Goal: Transaction & Acquisition: Book appointment/travel/reservation

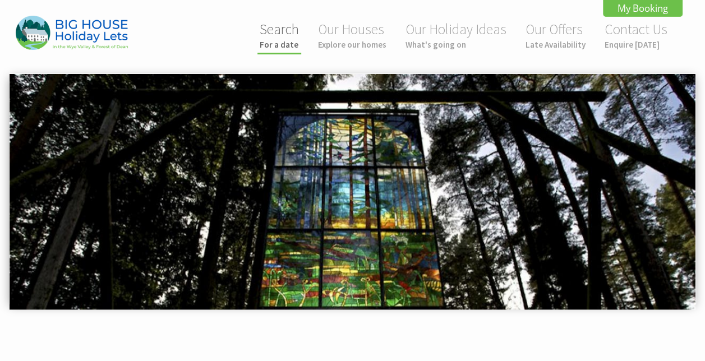
click at [283, 36] on link "Search For a date" at bounding box center [279, 35] width 39 height 30
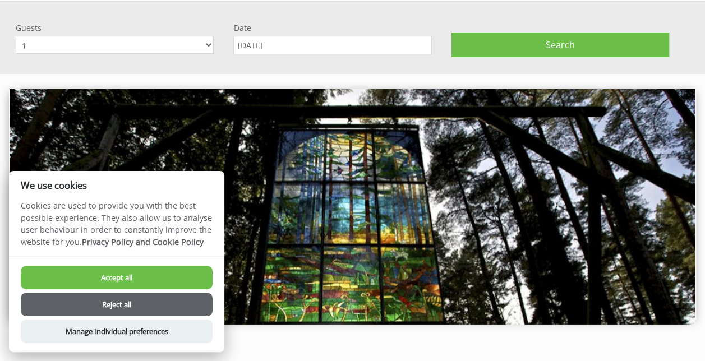
scroll to position [73, 0]
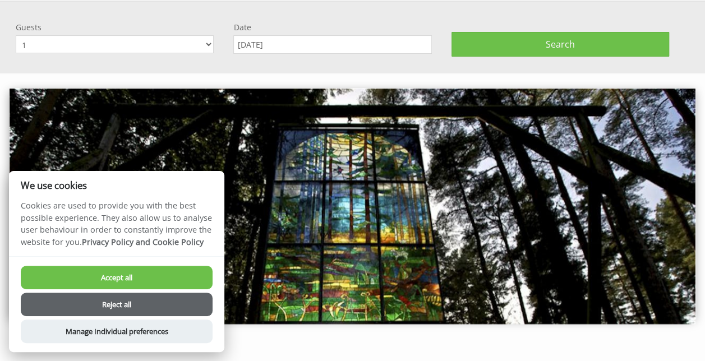
click at [142, 46] on select "1 2 3 4 5 6 7 8 9 10 11 12 13 14 15 16 17 18 19 20 21 22 23 24 25 26 27 28 29 3…" at bounding box center [115, 44] width 198 height 18
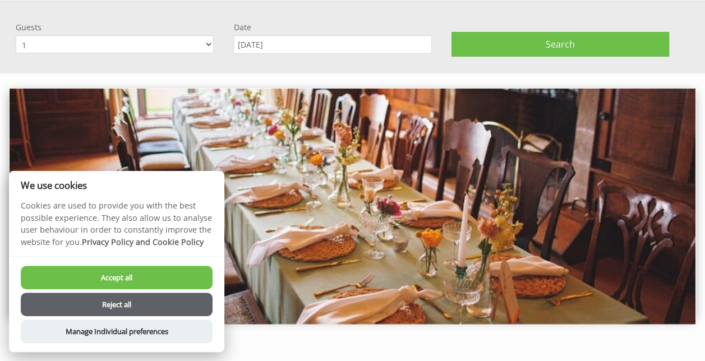
select select "20"
click at [16, 35] on select "1 2 3 4 5 6 7 8 9 10 11 12 13 14 15 16 17 18 19 20 21 22 23 24 25 26 27 28 29 3…" at bounding box center [115, 44] width 198 height 18
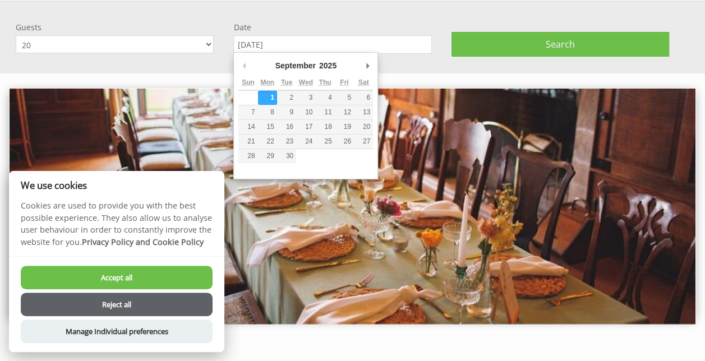
click at [283, 43] on input "[DATE]" at bounding box center [332, 44] width 198 height 19
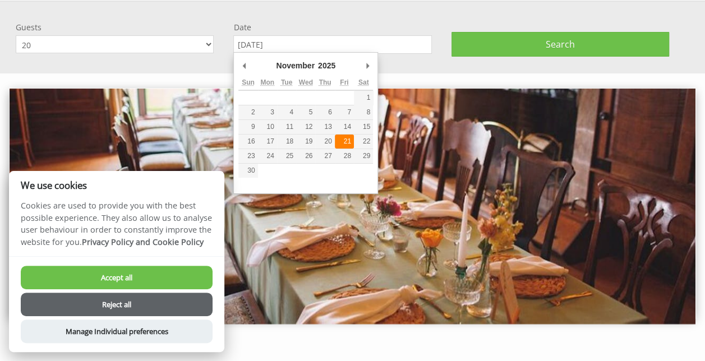
type input "21/11/2025"
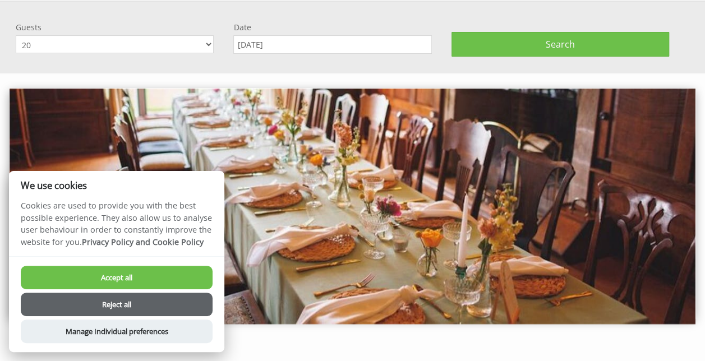
click at [142, 281] on button "Accept all" at bounding box center [117, 278] width 192 height 24
checkbox input "true"
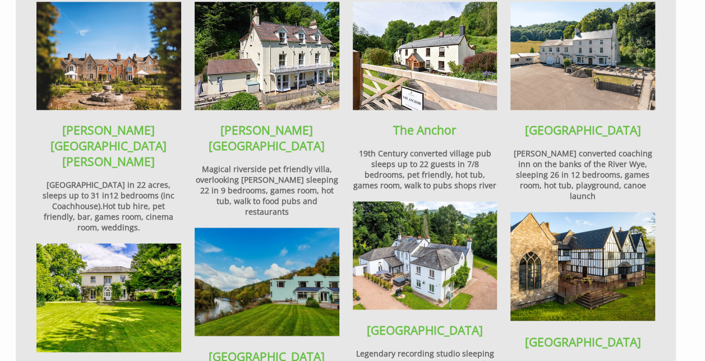
scroll to position [734, 0]
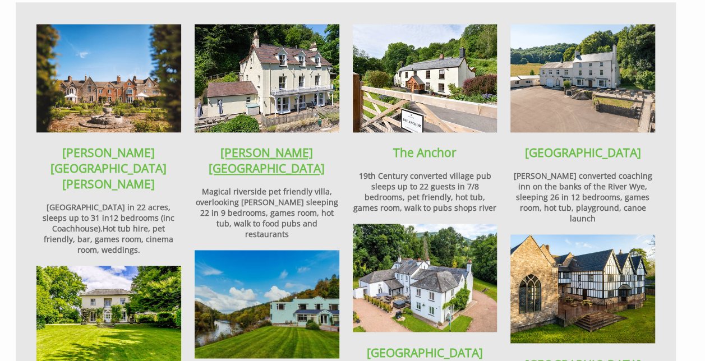
click at [272, 145] on link "[PERSON_NAME][GEOGRAPHIC_DATA]" at bounding box center [267, 160] width 116 height 31
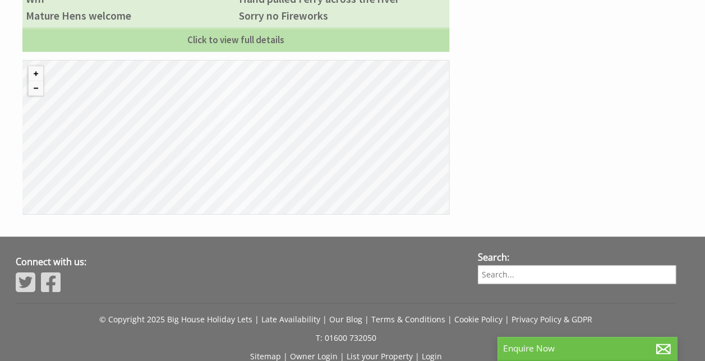
scroll to position [788, 0]
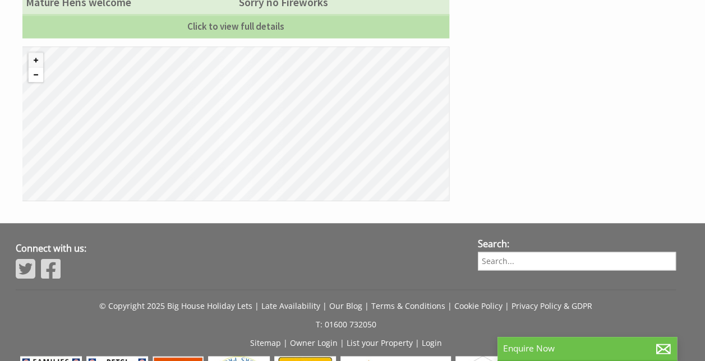
click at [34, 67] on button "Zoom out" at bounding box center [36, 74] width 15 height 15
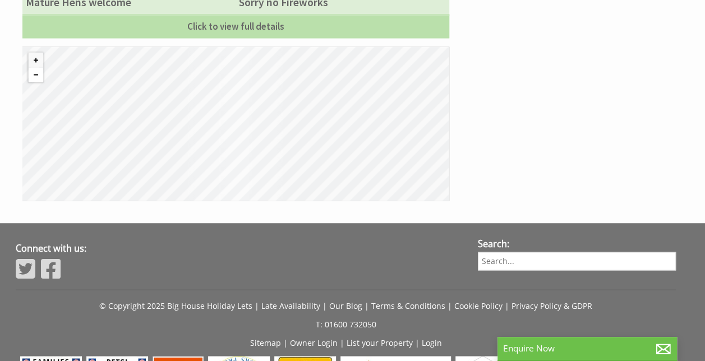
click at [34, 67] on button "Zoom out" at bounding box center [36, 74] width 15 height 15
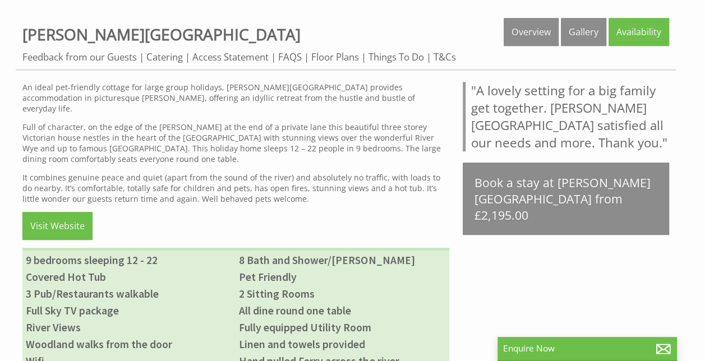
scroll to position [411, 0]
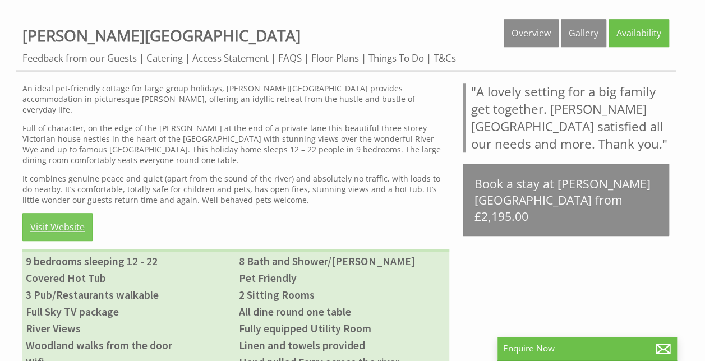
click at [50, 220] on link "Visit Website" at bounding box center [57, 227] width 70 height 28
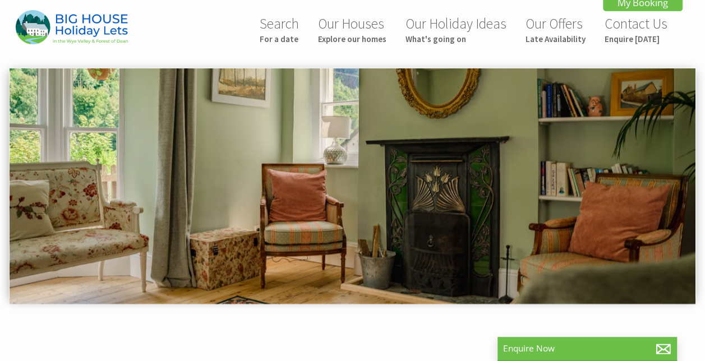
scroll to position [0, 0]
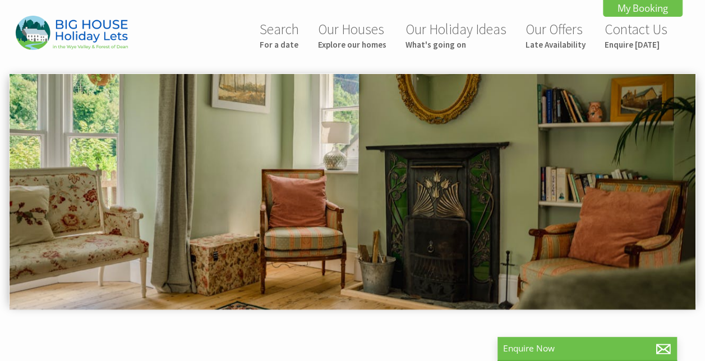
click at [479, 221] on img at bounding box center [353, 192] width 686 height 236
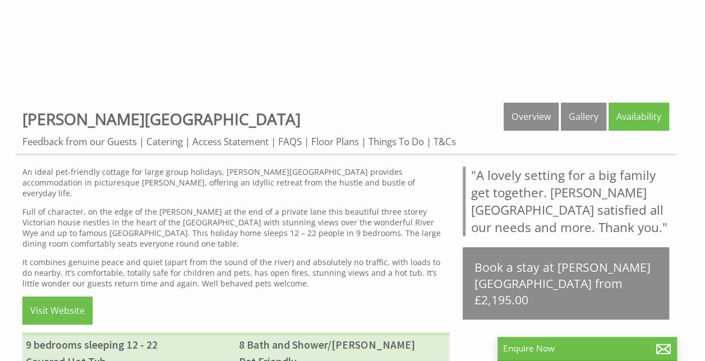
scroll to position [339, 0]
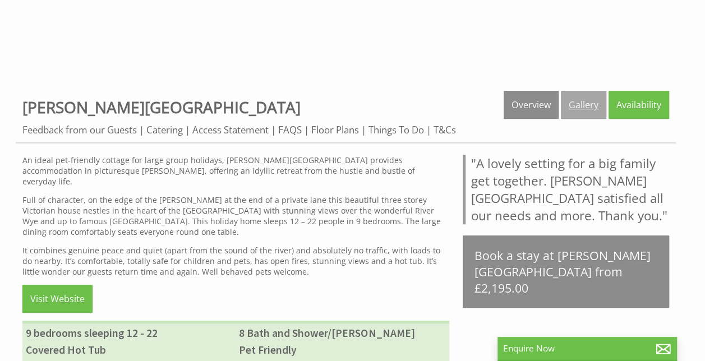
click at [588, 113] on link "Gallery" at bounding box center [583, 105] width 45 height 28
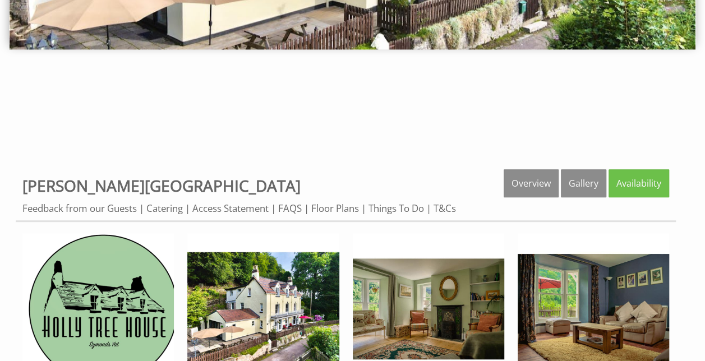
scroll to position [266, 0]
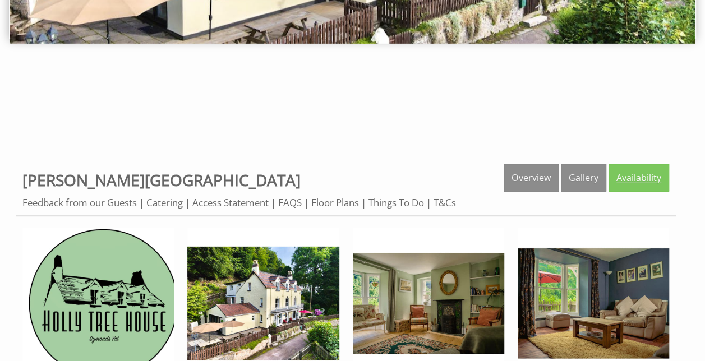
click at [635, 167] on link "Availability" at bounding box center [639, 178] width 61 height 28
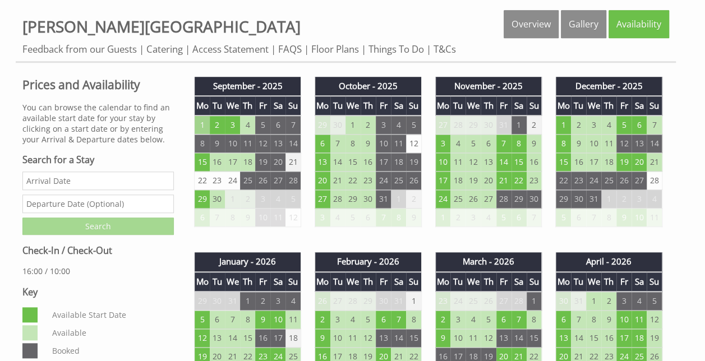
scroll to position [425, 0]
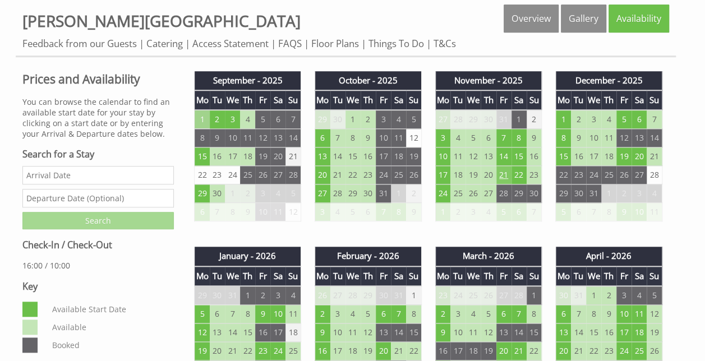
click at [511, 173] on td "21" at bounding box center [503, 175] width 15 height 19
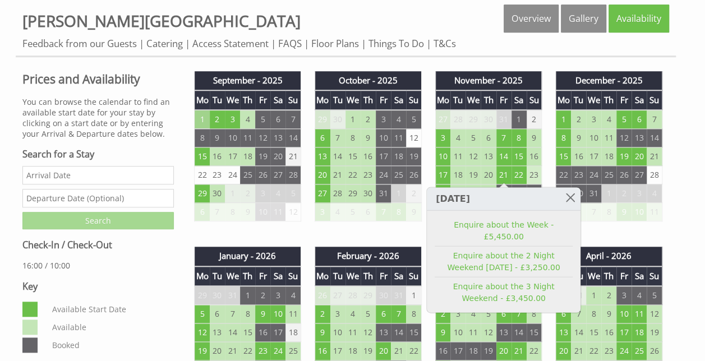
drag, startPoint x: 506, startPoint y: 174, endPoint x: 537, endPoint y: 175, distance: 31.4
click at [537, 175] on tr "17 18 19 20 21 22 23" at bounding box center [488, 175] width 107 height 19
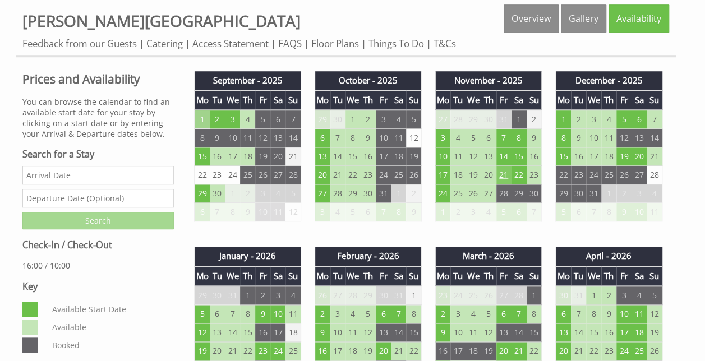
drag, startPoint x: 537, startPoint y: 175, endPoint x: 504, endPoint y: 175, distance: 33.7
click at [504, 175] on td "21" at bounding box center [503, 175] width 15 height 19
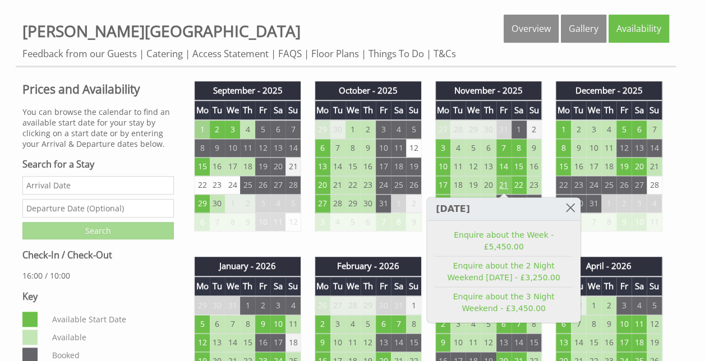
scroll to position [411, 0]
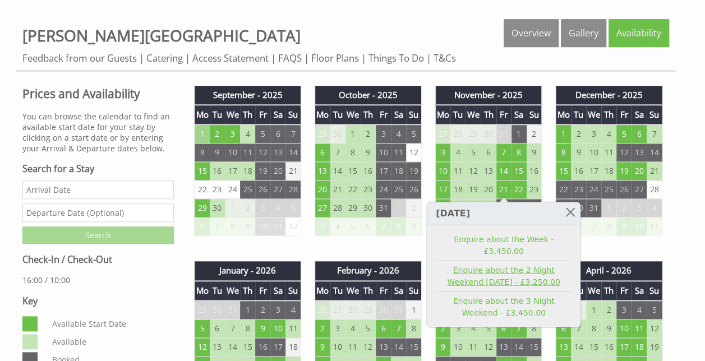
click at [495, 264] on link "Enquire about the 2 Night Weekend Friday - £3,250.00" at bounding box center [504, 276] width 138 height 24
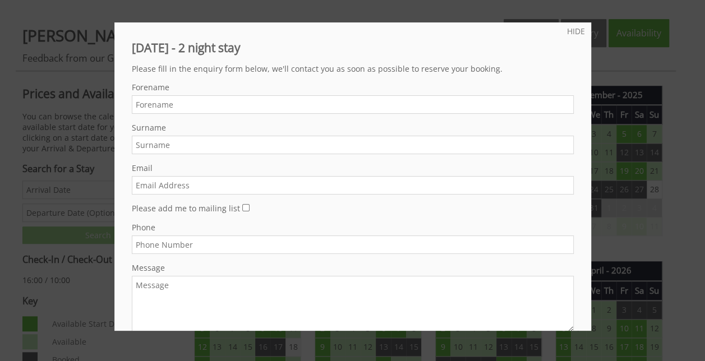
click at [646, 231] on div at bounding box center [352, 180] width 705 height 361
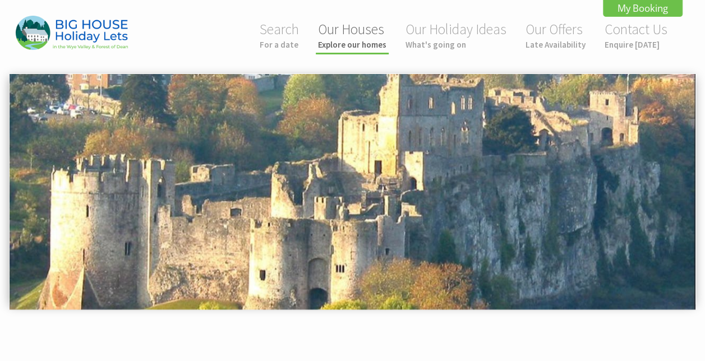
click at [348, 42] on small "Explore our homes" at bounding box center [352, 44] width 68 height 11
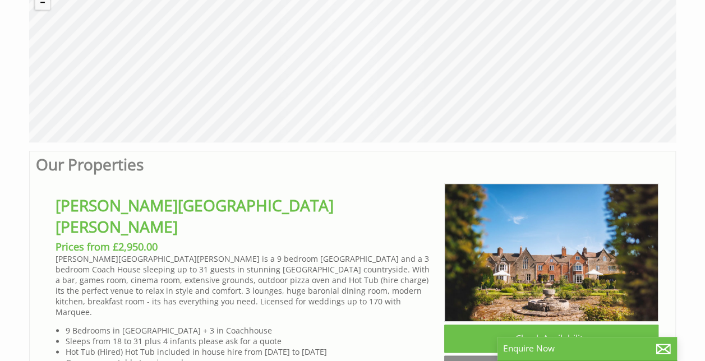
scroll to position [456, 0]
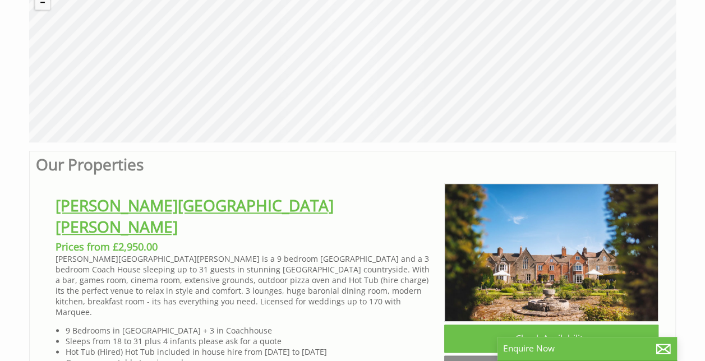
click at [109, 205] on link "[PERSON_NAME][GEOGRAPHIC_DATA][PERSON_NAME]" at bounding box center [195, 216] width 278 height 43
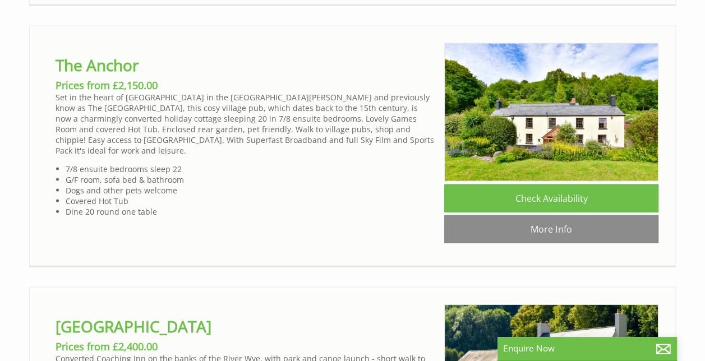
scroll to position [1123, 0]
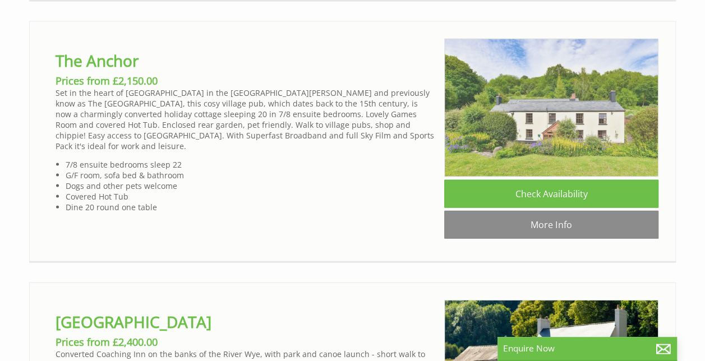
click at [519, 159] on img at bounding box center [551, 108] width 214 height 139
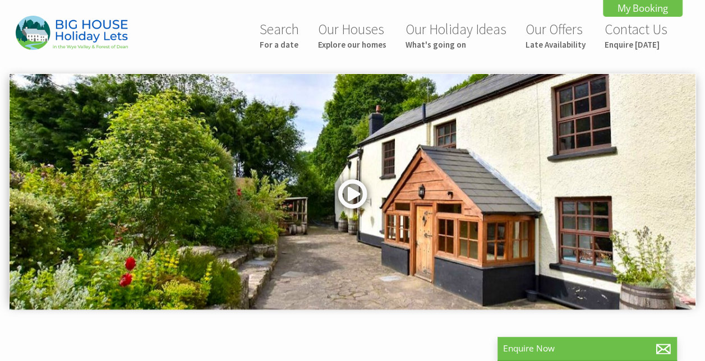
click at [350, 186] on link at bounding box center [353, 198] width 34 height 46
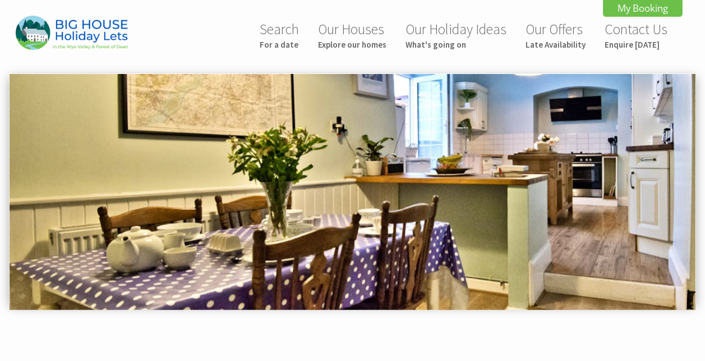
scroll to position [491, 0]
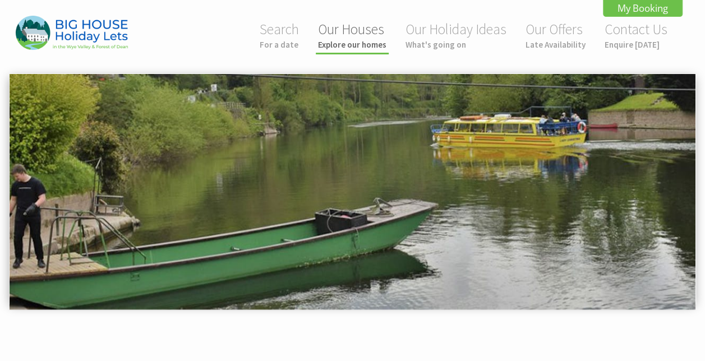
click at [362, 34] on link "Our Houses Explore our homes" at bounding box center [352, 35] width 68 height 30
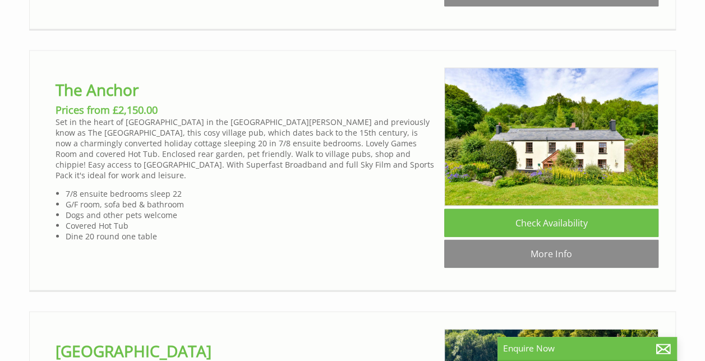
scroll to position [1112, 0]
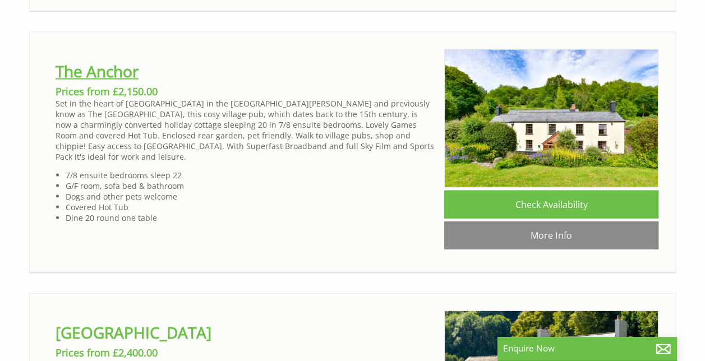
click at [73, 82] on link "The Anchor" at bounding box center [97, 71] width 83 height 21
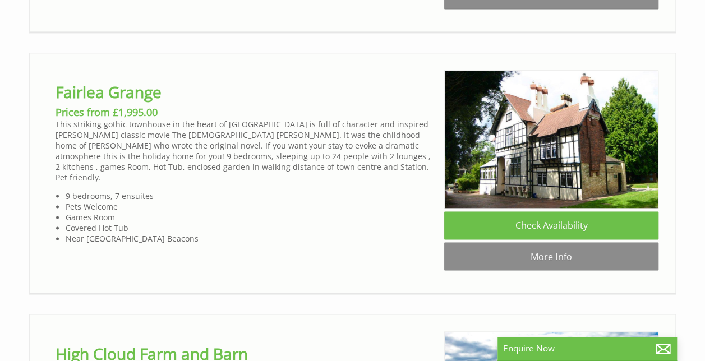
scroll to position [2948, 0]
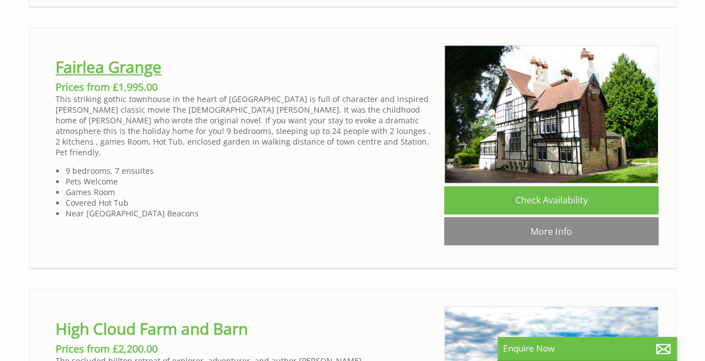
click at [130, 77] on link "Fairlea Grange" at bounding box center [109, 66] width 106 height 21
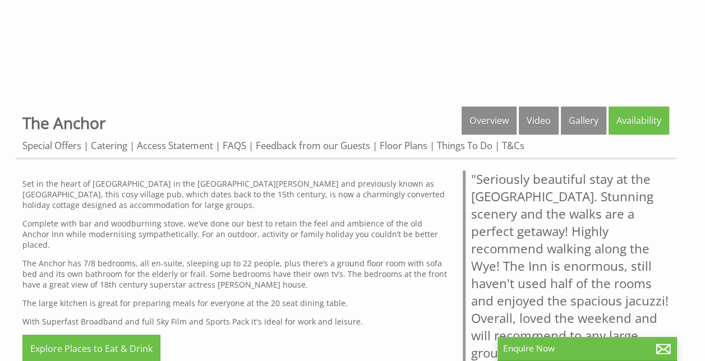
scroll to position [330, 0]
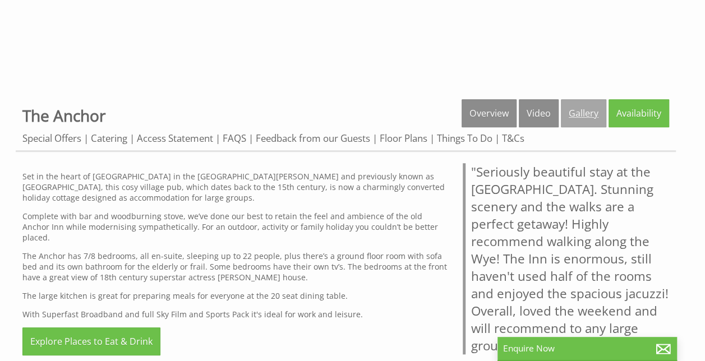
click at [578, 120] on link "Gallery" at bounding box center [583, 113] width 45 height 28
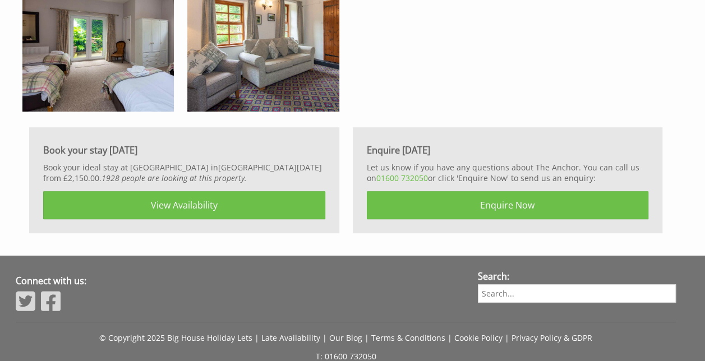
scroll to position [2417, 0]
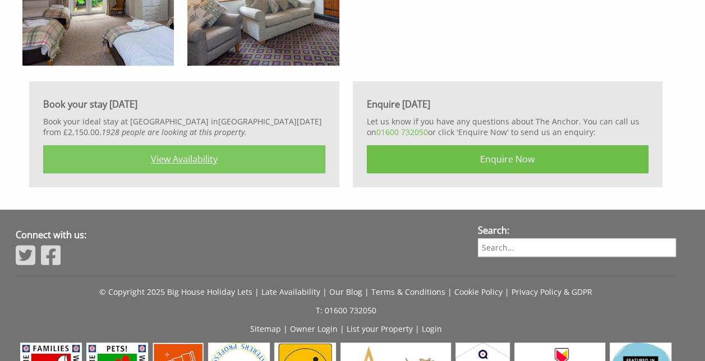
click at [172, 151] on link "View Availability" at bounding box center [184, 159] width 282 height 28
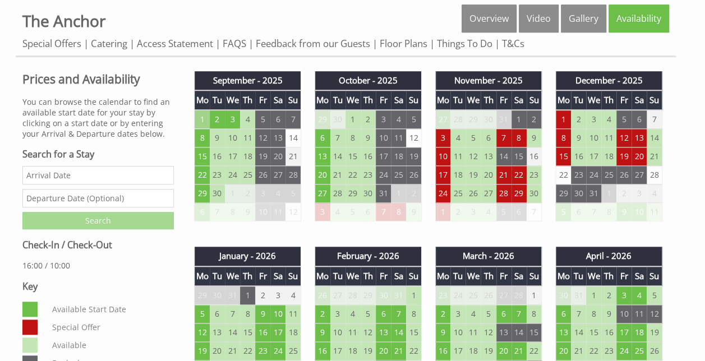
scroll to position [427, 0]
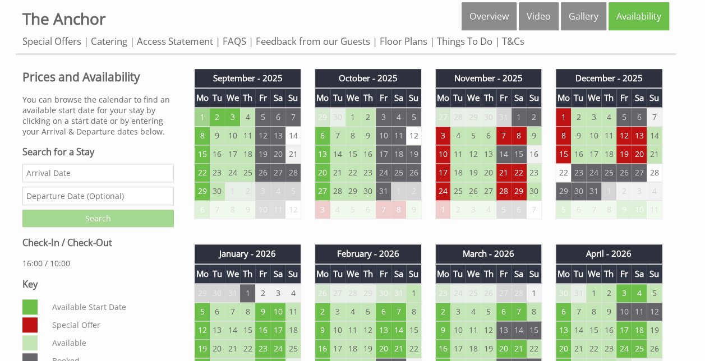
drag, startPoint x: 504, startPoint y: 174, endPoint x: 534, endPoint y: 173, distance: 30.3
click at [534, 173] on tr "17 18 19 20 21 22 23" at bounding box center [488, 173] width 107 height 19
drag, startPoint x: 534, startPoint y: 173, endPoint x: 503, endPoint y: 171, distance: 30.9
click at [503, 171] on td "21" at bounding box center [503, 173] width 15 height 19
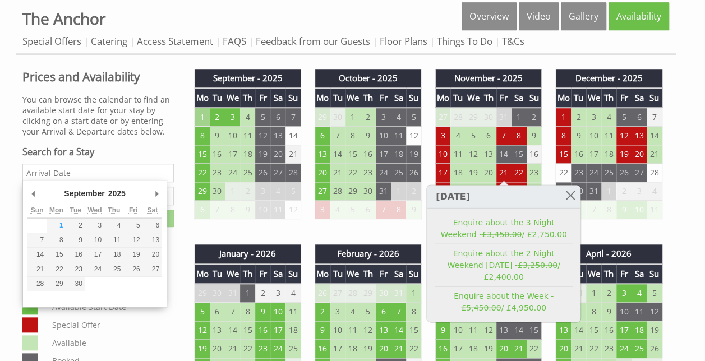
click at [103, 169] on input "Date" at bounding box center [97, 173] width 151 height 19
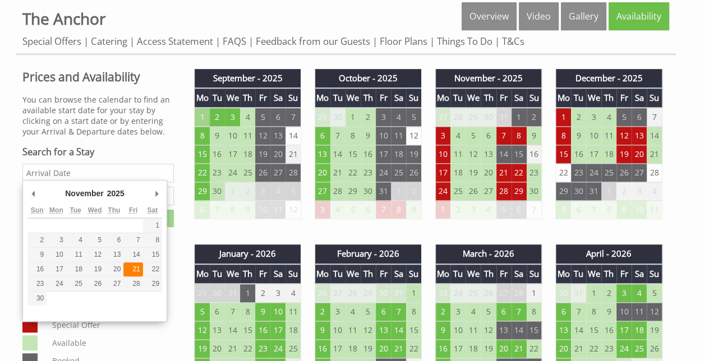
type input "21/11/2025"
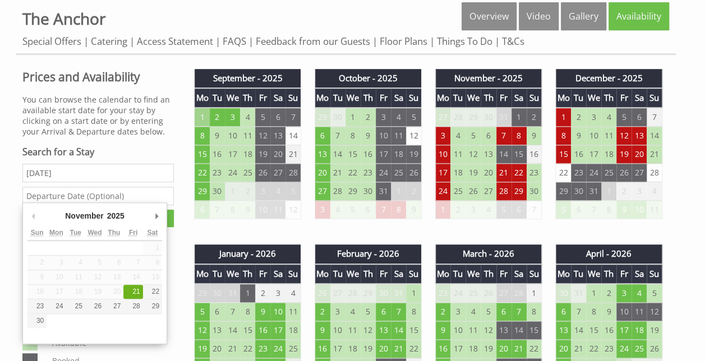
click at [135, 195] on input "text" at bounding box center [97, 196] width 151 height 19
type input "23/11/2025"
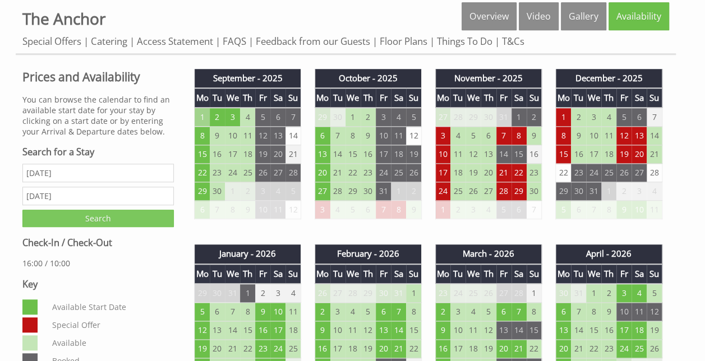
click at [117, 215] on input "Search" at bounding box center [97, 218] width 151 height 17
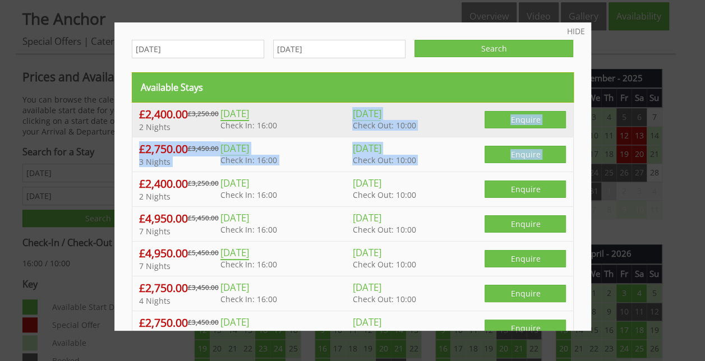
drag, startPoint x: 117, startPoint y: 215, endPoint x: 361, endPoint y: 135, distance: 257.6
click at [361, 135] on div "HIDE 21/11/2025 23/11/2025 Search Available Stays £2,400.00 £3,250.00 2 Nights …" at bounding box center [352, 176] width 477 height 309
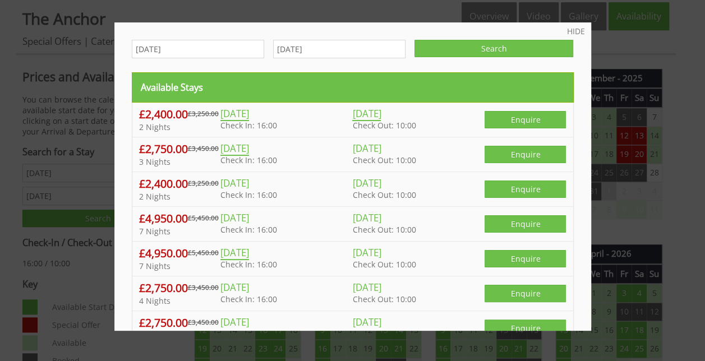
click at [610, 59] on div at bounding box center [352, 180] width 705 height 361
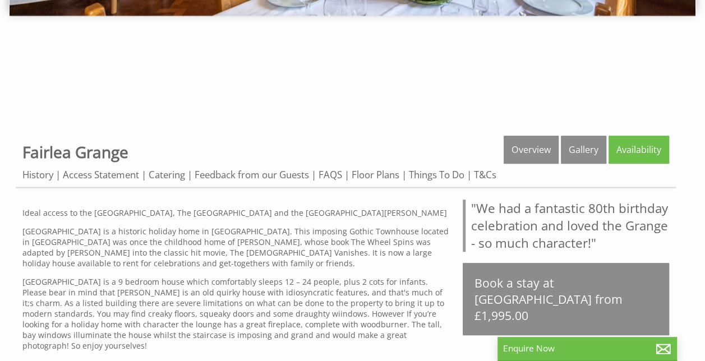
scroll to position [287, 0]
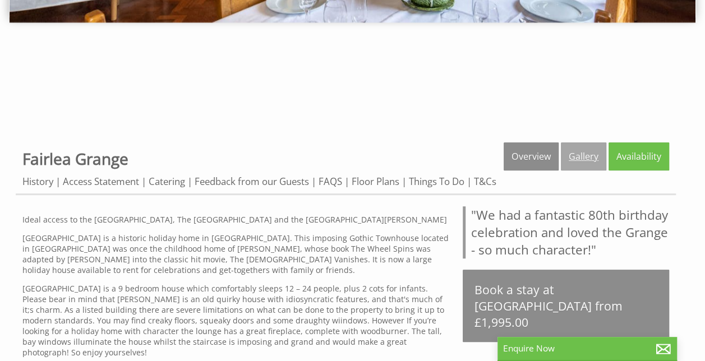
click at [590, 158] on link "Gallery" at bounding box center [583, 156] width 45 height 28
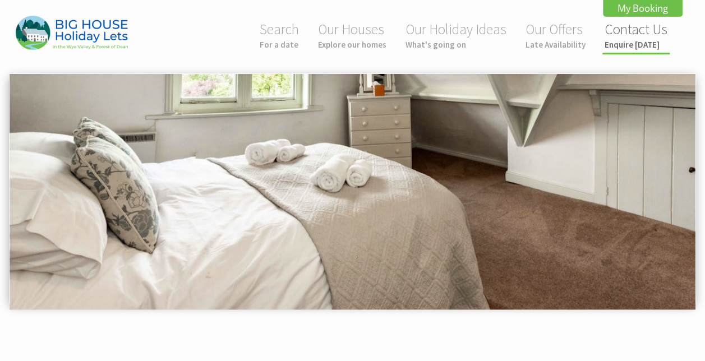
click at [629, 31] on link "Contact Us Enquire today" at bounding box center [636, 35] width 63 height 30
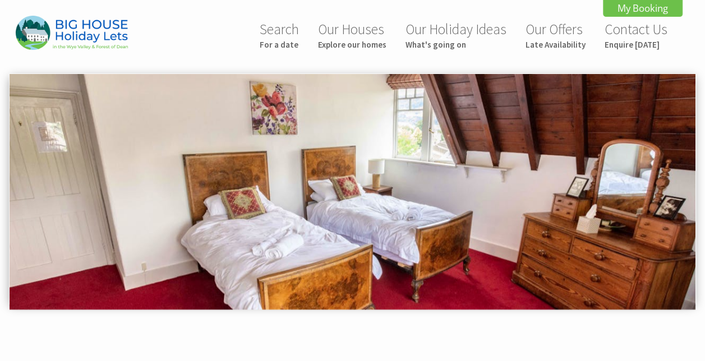
drag, startPoint x: 629, startPoint y: 31, endPoint x: 269, endPoint y: 122, distance: 371.5
click at [269, 122] on img at bounding box center [353, 192] width 686 height 236
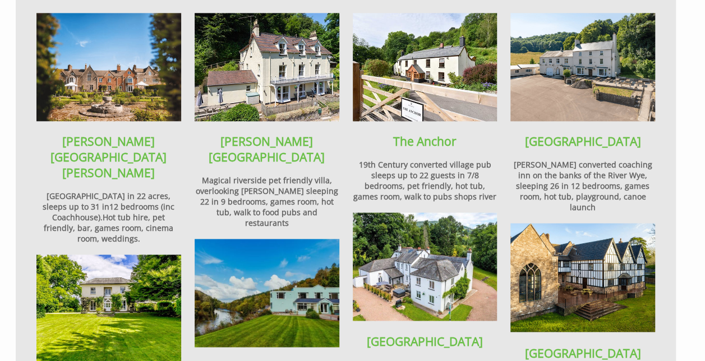
scroll to position [747, 0]
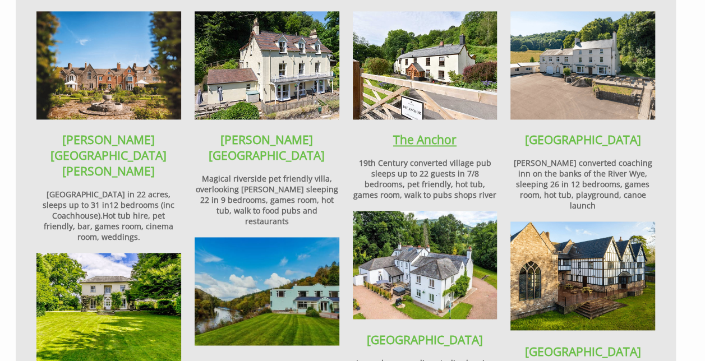
click at [421, 132] on link "The Anchor" at bounding box center [424, 140] width 63 height 16
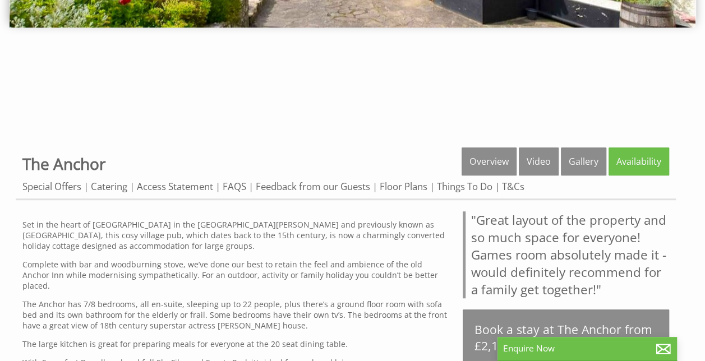
scroll to position [272, 0]
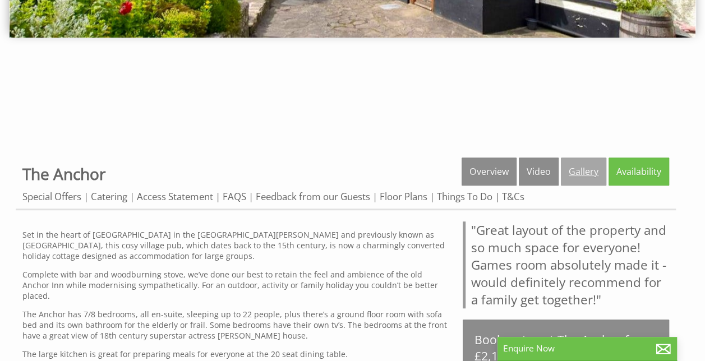
click at [577, 176] on link "Gallery" at bounding box center [583, 172] width 45 height 28
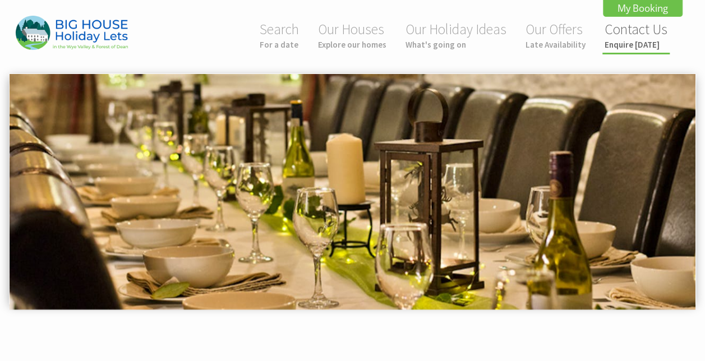
click at [627, 30] on link "Contact Us Enquire [DATE]" at bounding box center [636, 35] width 63 height 30
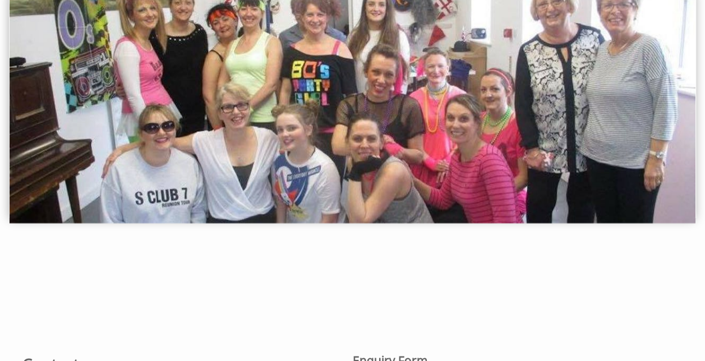
scroll to position [73, 0]
